Goal: Task Accomplishment & Management: Use online tool/utility

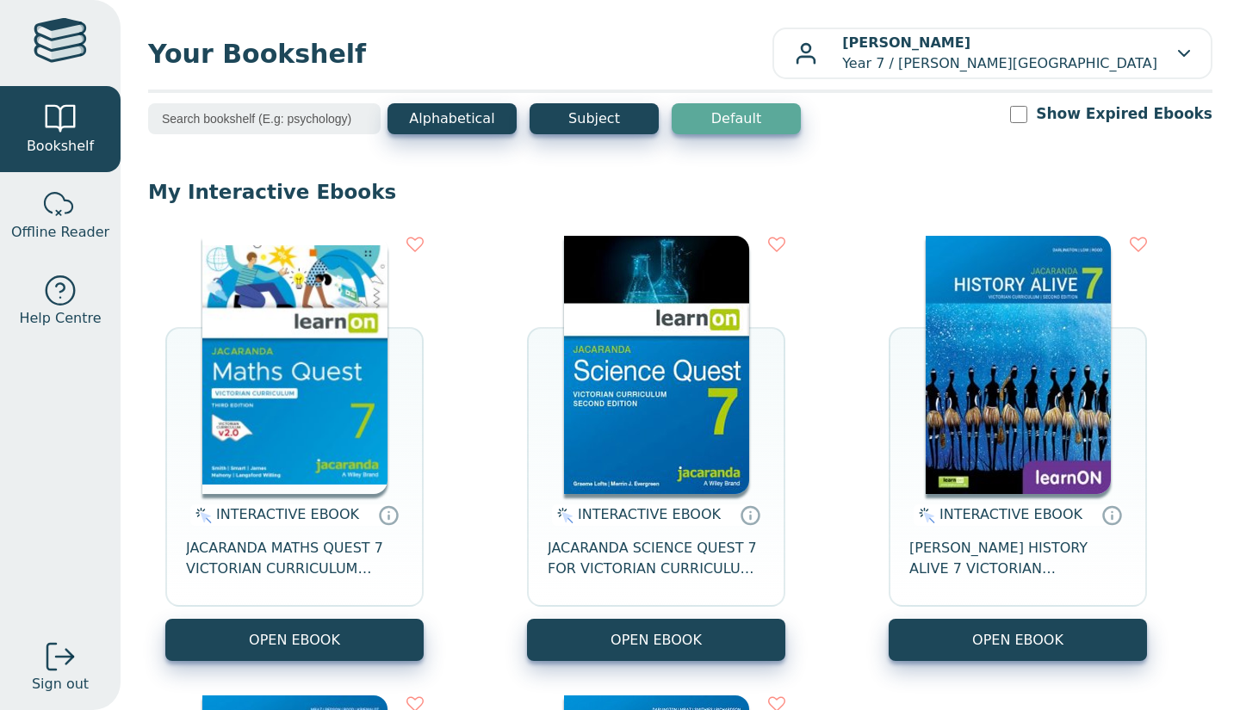
click at [238, 567] on span "JACARANDA MATHS QUEST 7 VICTORIAN CURRICULUM LEARNON EBOOK 3E" at bounding box center [294, 558] width 217 height 41
